Goal: Transaction & Acquisition: Purchase product/service

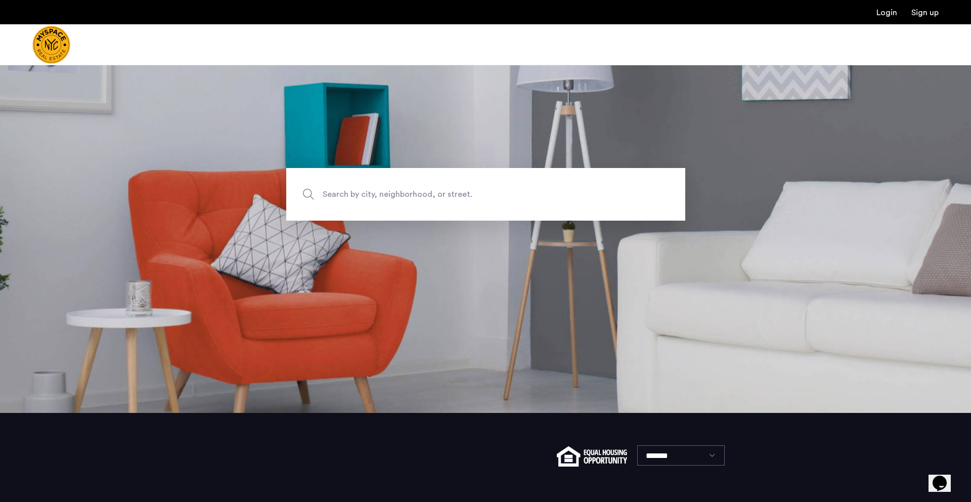
click at [530, 189] on span "Search by city, neighborhood, or street." at bounding box center [462, 195] width 279 height 14
click at [530, 189] on input "Search by city, neighborhood, or street." at bounding box center [485, 194] width 399 height 53
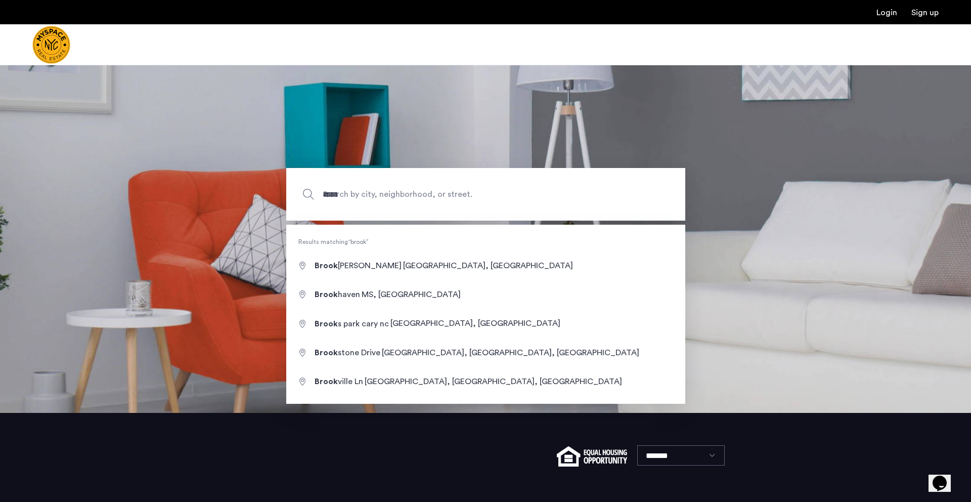
type input "**********"
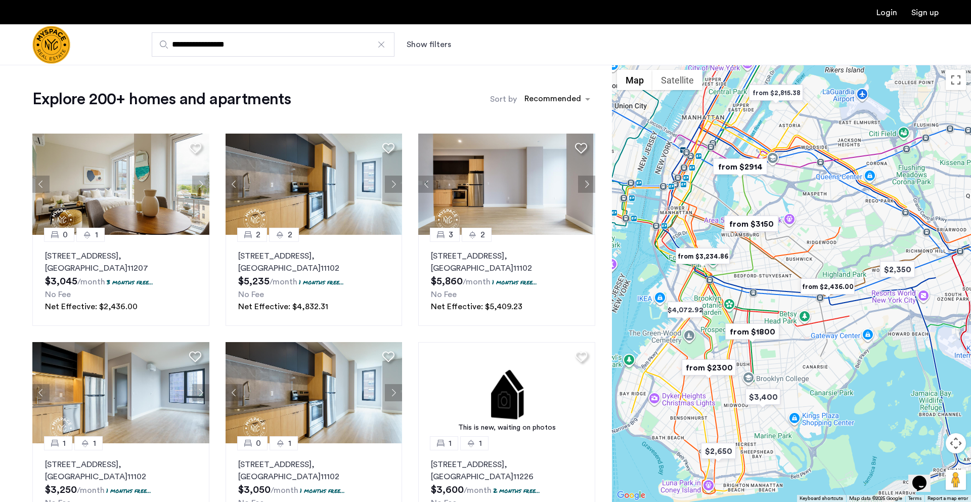
click at [435, 46] on button "Show filters" at bounding box center [429, 44] width 45 height 12
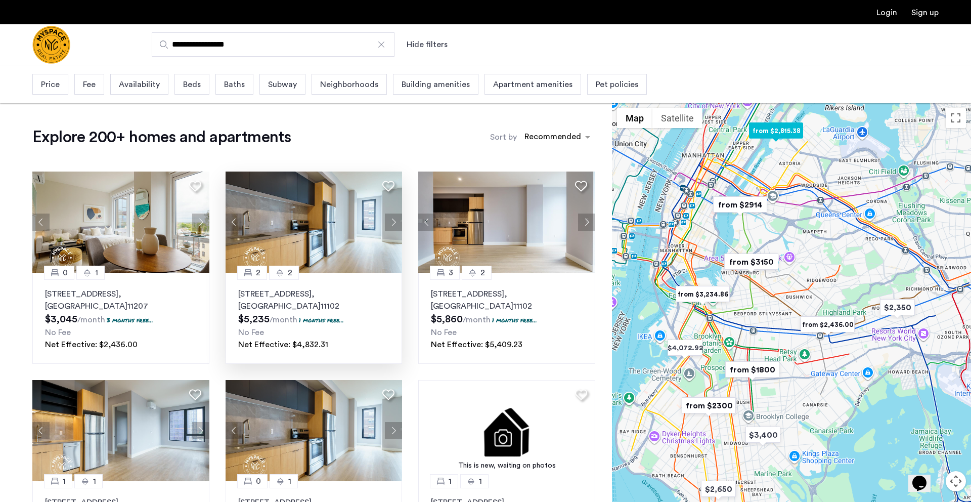
click at [398, 226] on button "Next apartment" at bounding box center [393, 222] width 17 height 17
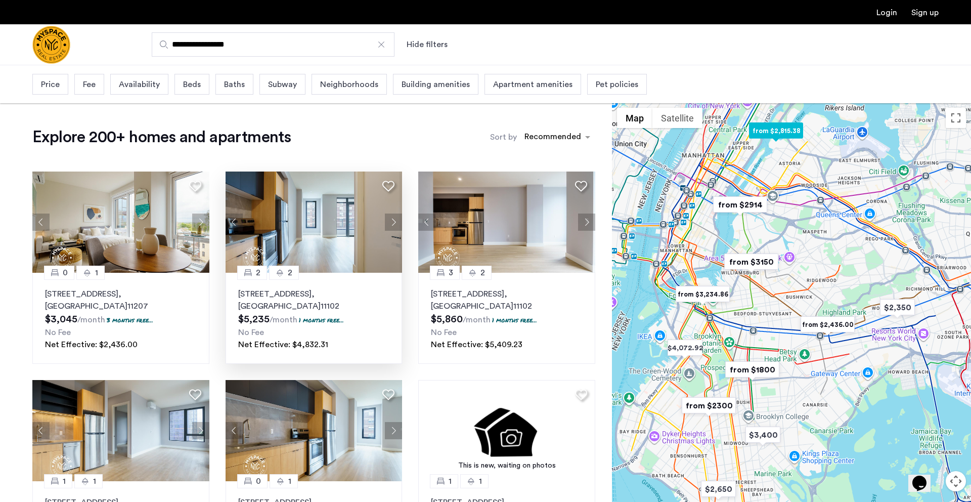
click at [397, 225] on button "Next apartment" at bounding box center [393, 222] width 17 height 17
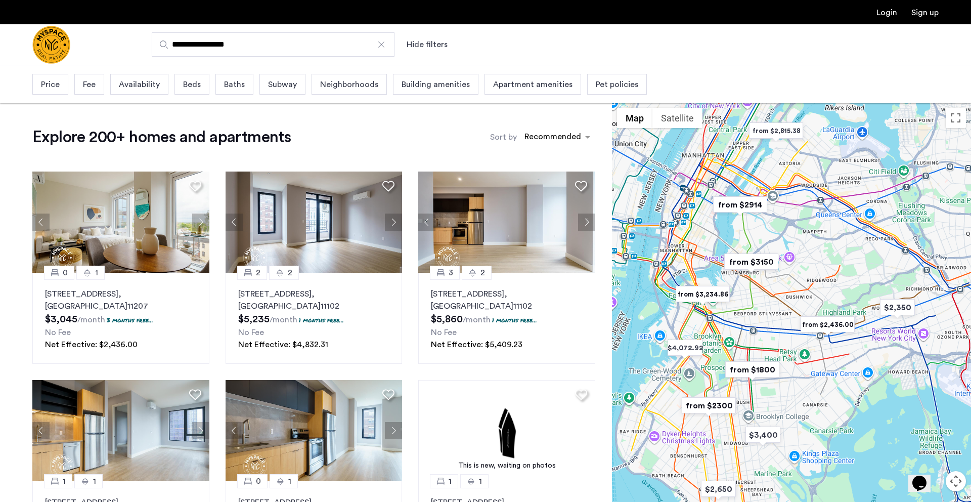
click at [59, 88] on span "Price" at bounding box center [50, 84] width 19 height 12
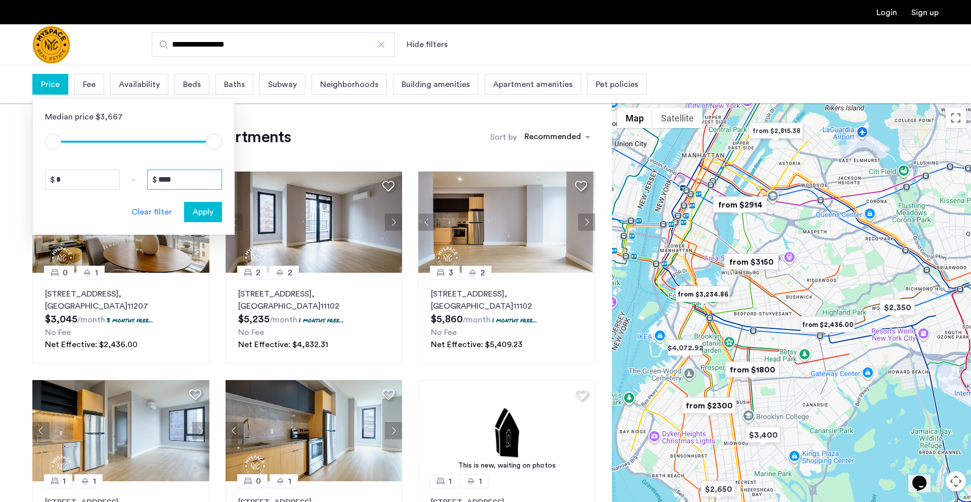
click at [193, 181] on input "****" at bounding box center [184, 180] width 75 height 20
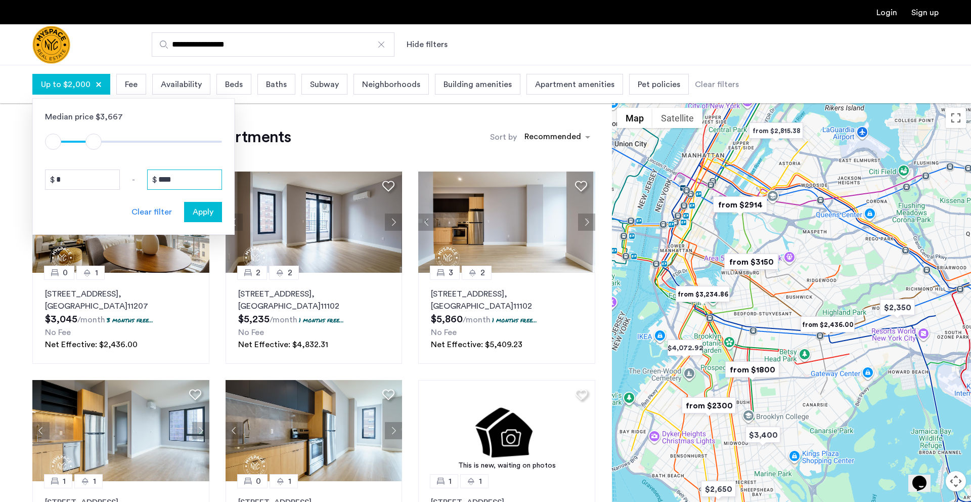
type input "****"
click at [211, 214] on span "Apply" at bounding box center [203, 212] width 21 height 12
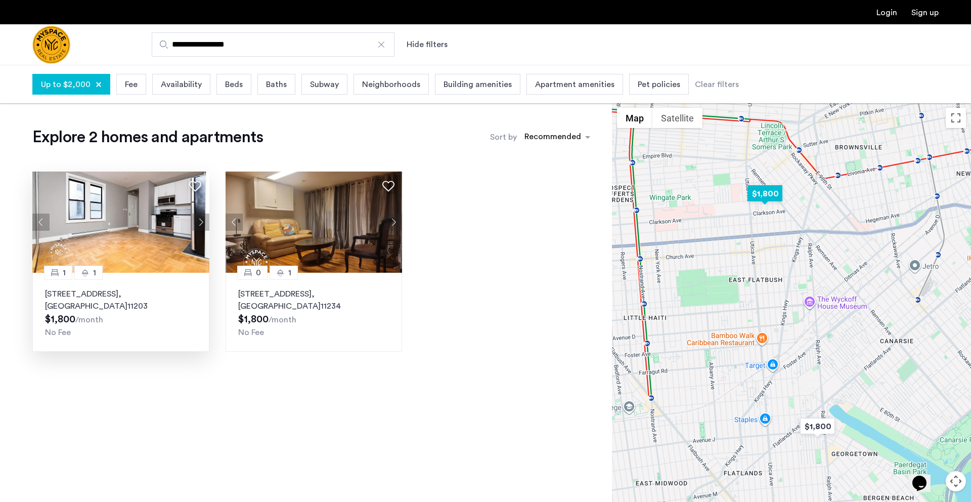
click at [155, 227] on img at bounding box center [120, 222] width 177 height 101
click at [79, 93] on div "Up to $2,000" at bounding box center [71, 84] width 78 height 21
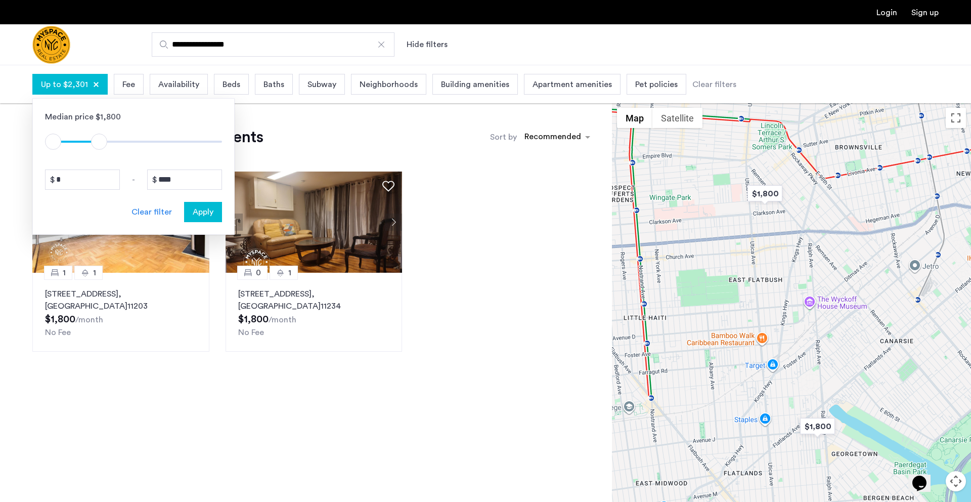
type input "****"
click at [98, 142] on span "ngx-slider-max" at bounding box center [97, 142] width 16 height 16
click at [203, 221] on button "Apply" at bounding box center [203, 212] width 38 height 20
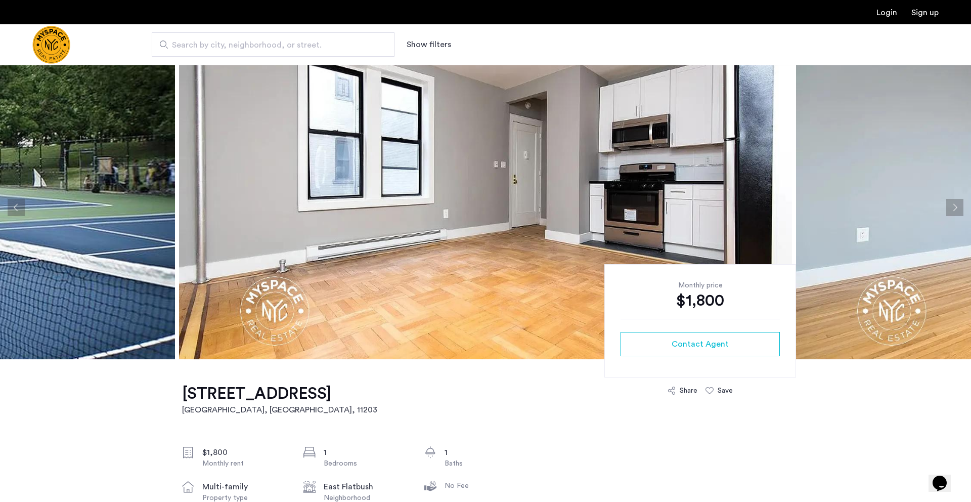
scroll to position [10, 0]
click at [958, 208] on button "Next apartment" at bounding box center [955, 206] width 17 height 17
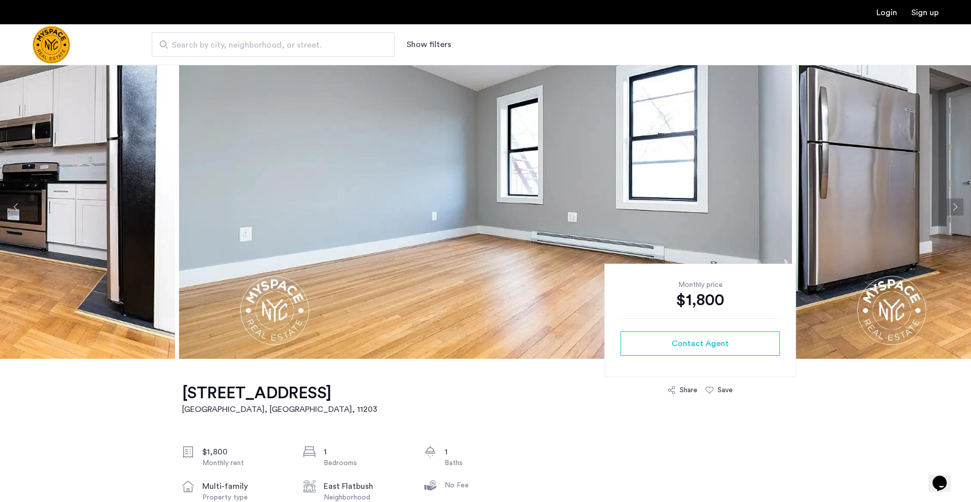
click at [958, 208] on button "Next apartment" at bounding box center [955, 206] width 17 height 17
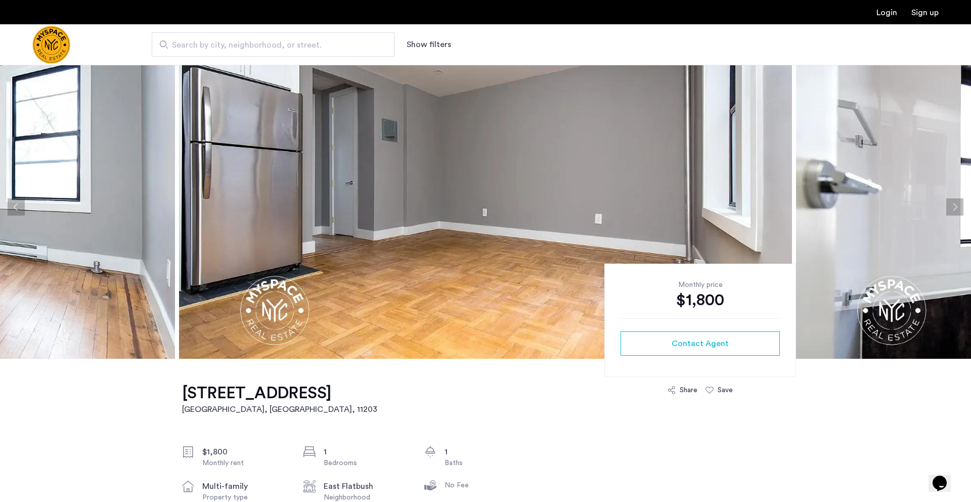
click at [958, 208] on button "Next apartment" at bounding box center [955, 206] width 17 height 17
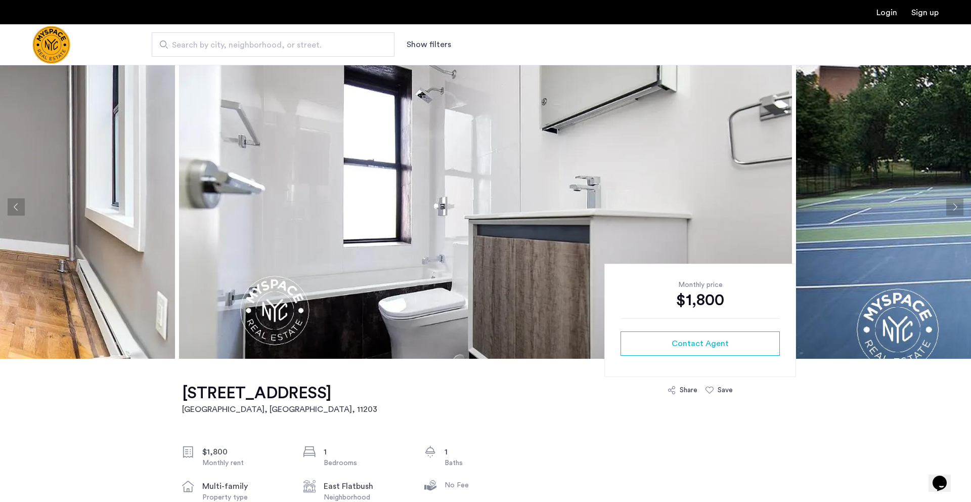
click at [958, 208] on button "Next apartment" at bounding box center [955, 206] width 17 height 17
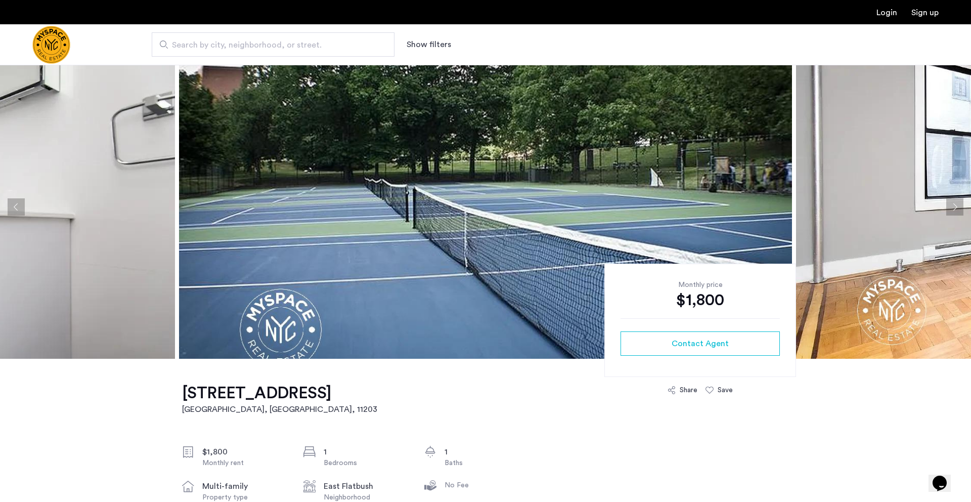
click at [958, 208] on button "Next apartment" at bounding box center [955, 206] width 17 height 17
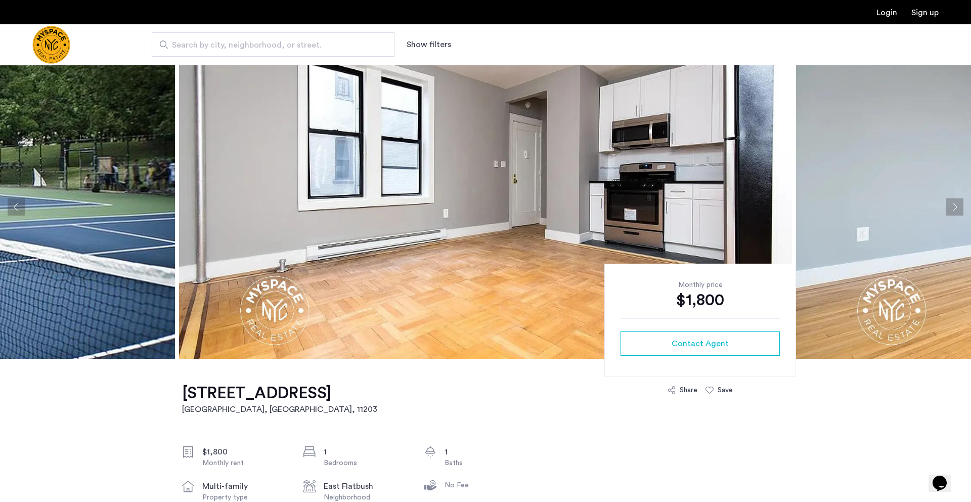
click at [958, 208] on button "Next apartment" at bounding box center [955, 206] width 17 height 17
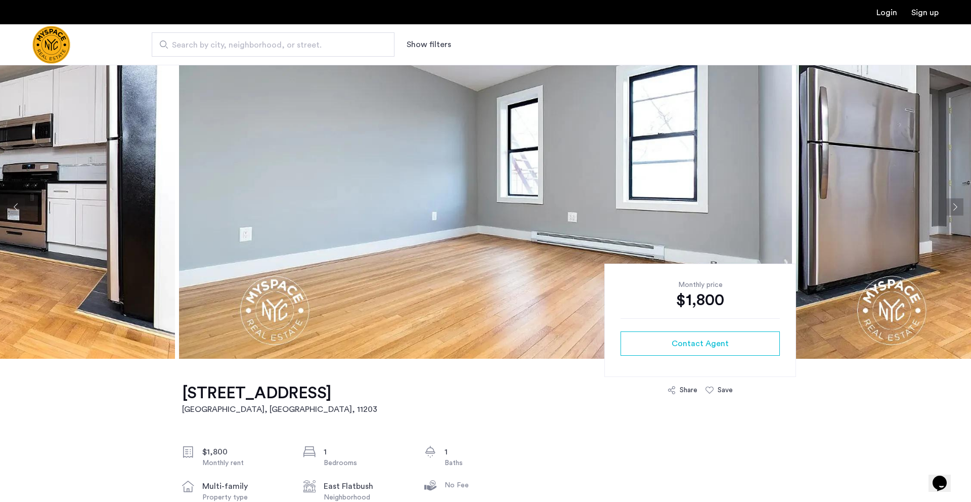
click at [958, 208] on button "Next apartment" at bounding box center [955, 206] width 17 height 17
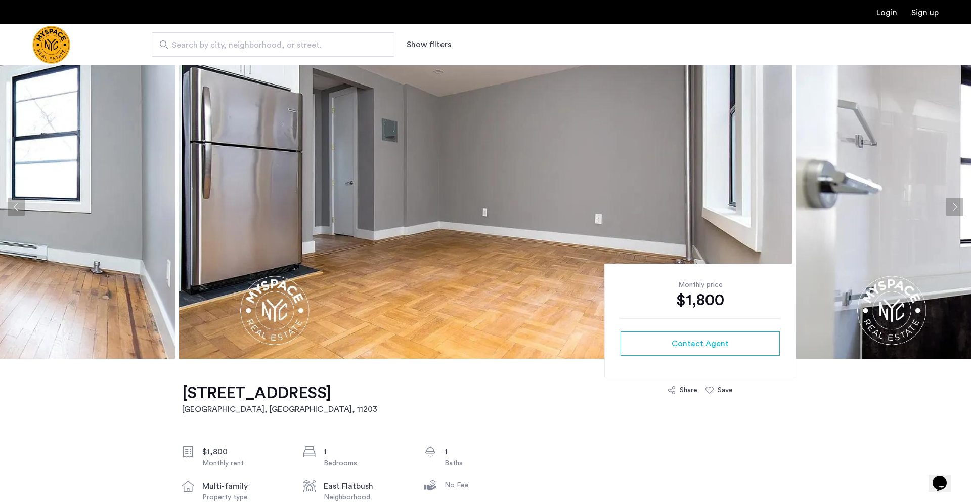
click at [958, 208] on button "Next apartment" at bounding box center [955, 206] width 17 height 17
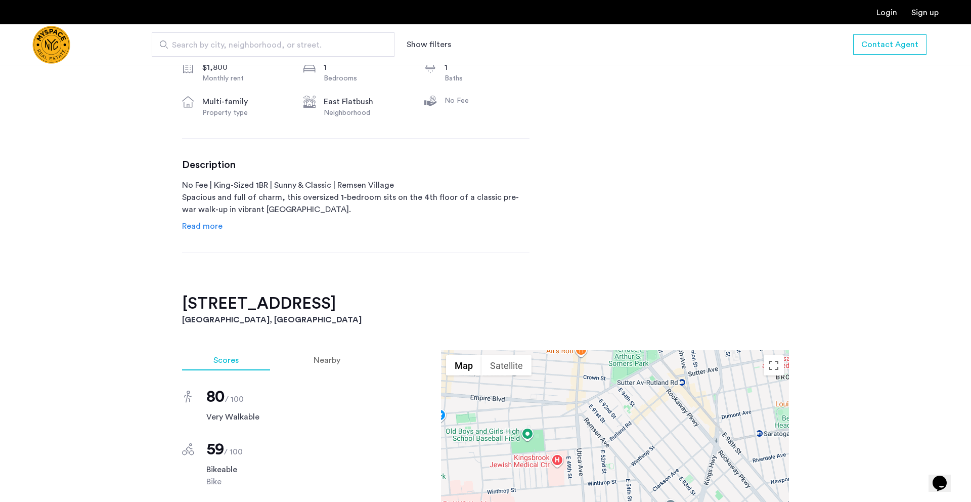
scroll to position [397, 0]
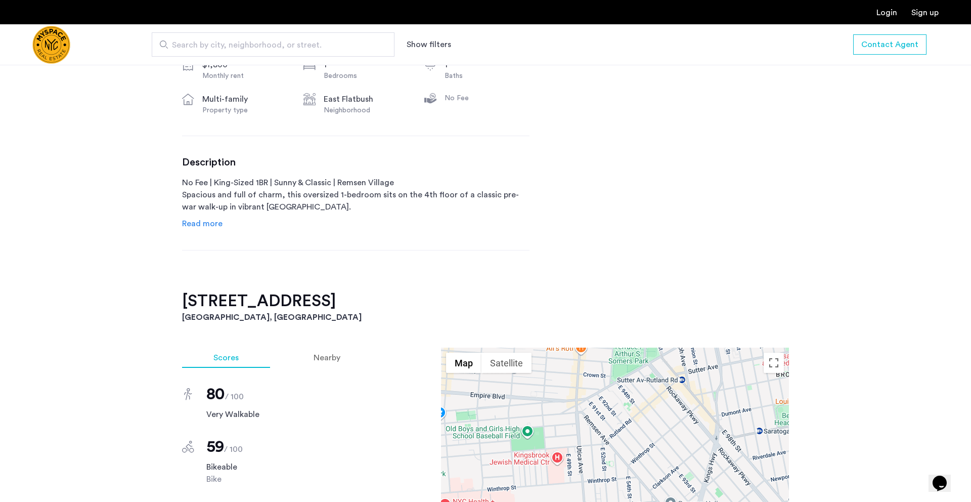
click at [215, 228] on span "Read more" at bounding box center [202, 224] width 40 height 8
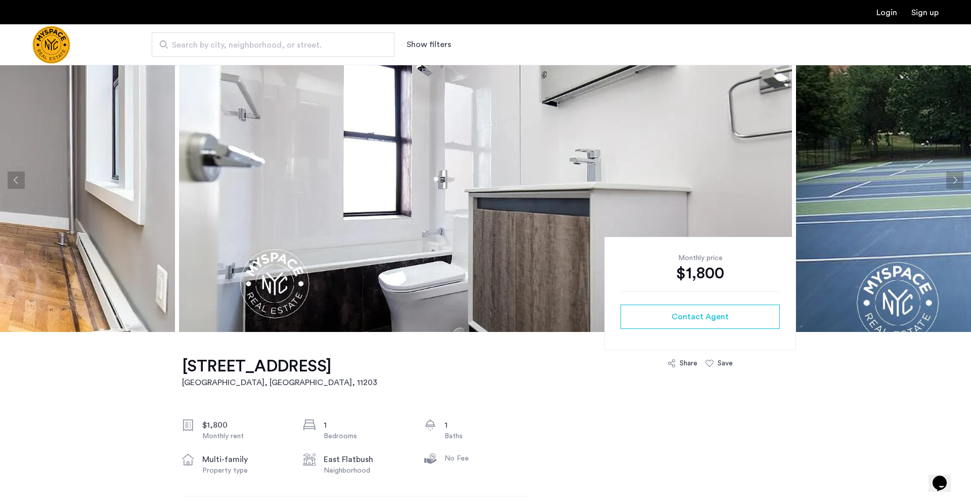
scroll to position [35, 0]
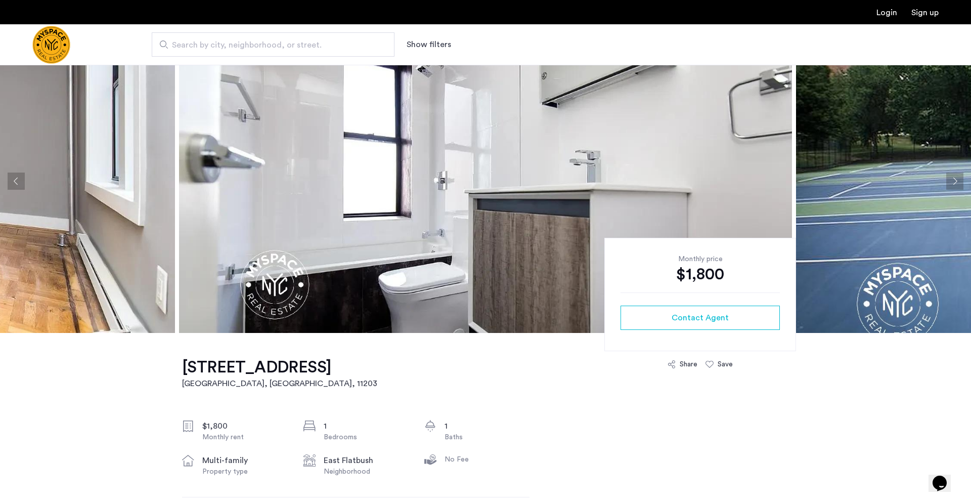
click at [14, 181] on button "Previous apartment" at bounding box center [16, 181] width 17 height 17
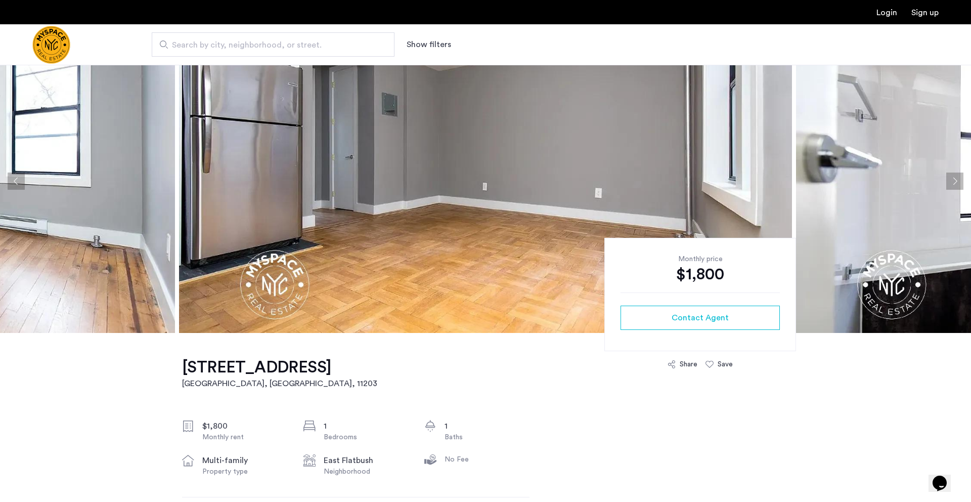
click at [14, 183] on button "Previous apartment" at bounding box center [16, 181] width 17 height 17
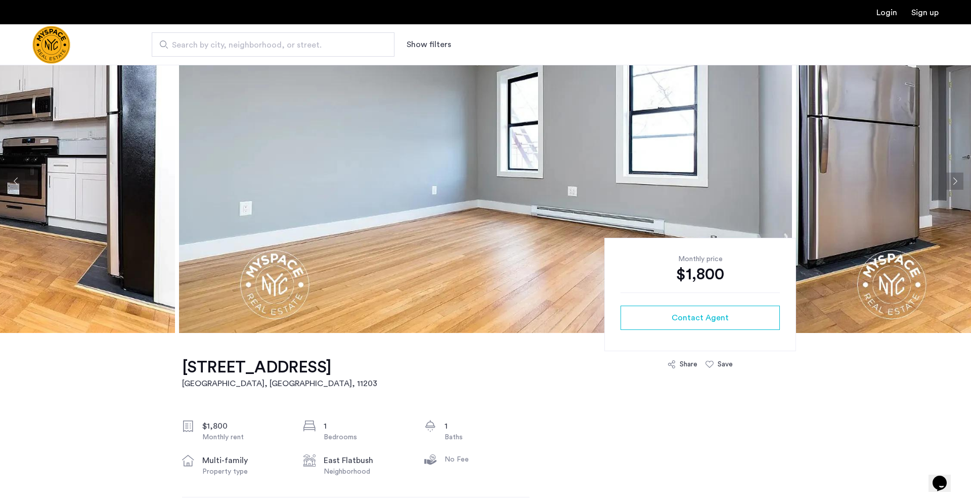
click at [14, 183] on button "Previous apartment" at bounding box center [16, 181] width 17 height 17
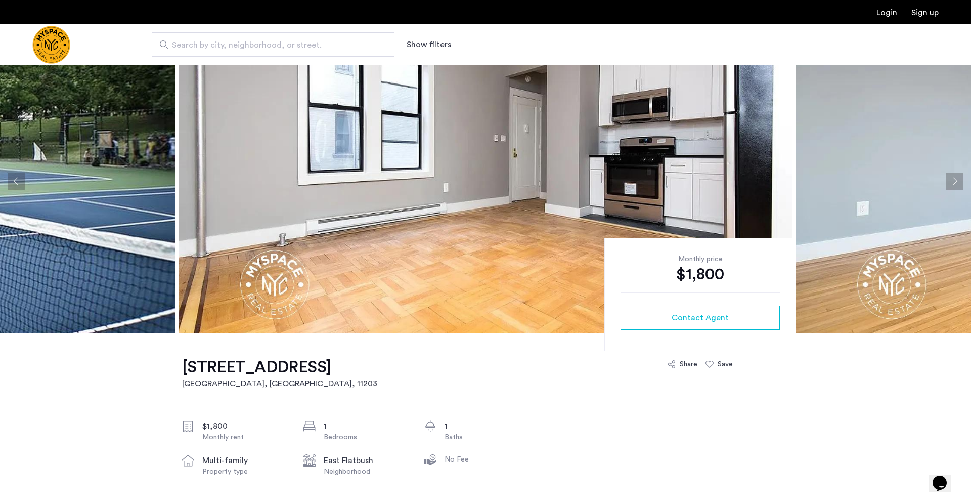
click at [14, 184] on button "Previous apartment" at bounding box center [16, 181] width 17 height 17
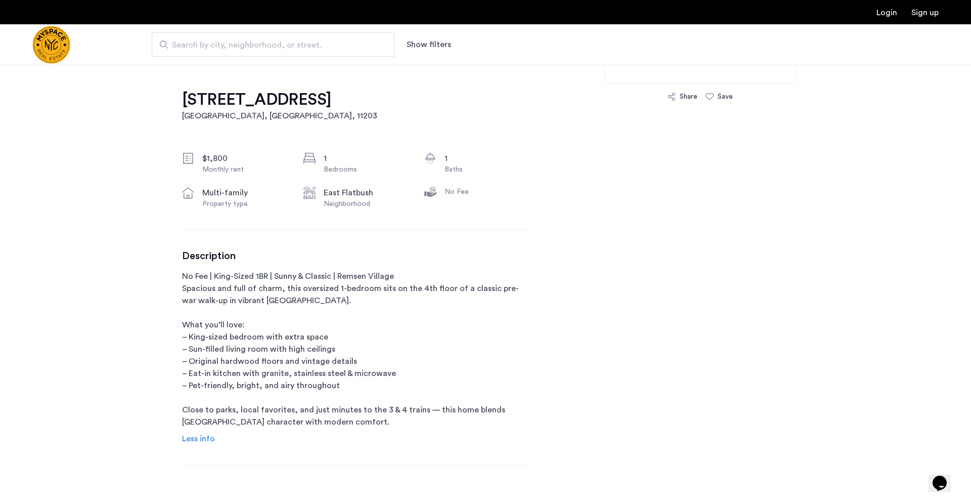
scroll to position [0, 0]
